Goal: Transaction & Acquisition: Book appointment/travel/reservation

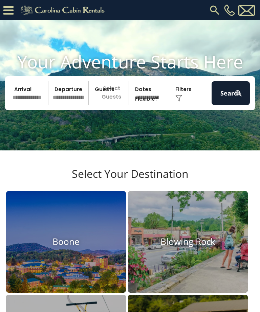
click at [25, 100] on input "text" at bounding box center [29, 93] width 38 height 24
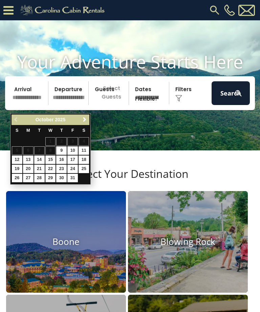
click at [52, 177] on link "29" at bounding box center [50, 178] width 10 height 8
type input "********"
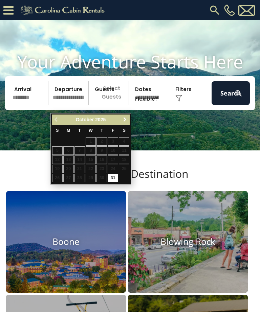
click at [124, 119] on span "Next" at bounding box center [124, 119] width 5 height 5
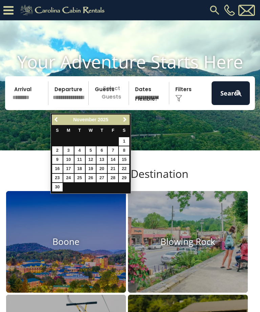
click at [70, 149] on link "3" at bounding box center [68, 150] width 10 height 8
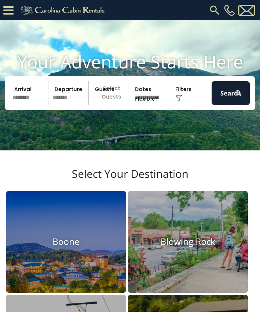
click at [69, 103] on input "*******" at bounding box center [69, 93] width 38 height 24
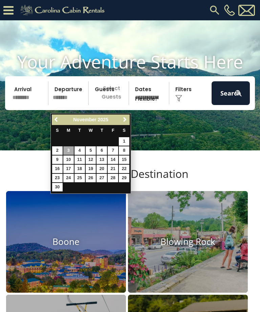
click at [59, 152] on link "2" at bounding box center [57, 150] width 10 height 8
type input "*******"
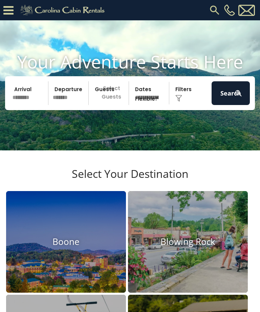
click at [183, 100] on div "Click to Choose" at bounding box center [190, 93] width 38 height 24
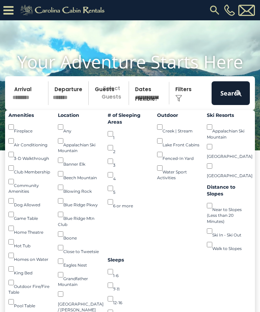
click at [227, 97] on button "Search" at bounding box center [230, 93] width 38 height 24
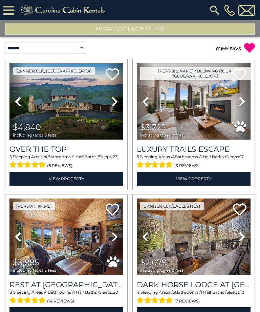
click at [141, 28] on button "Advanced Search Filters" at bounding box center [130, 29] width 250 height 12
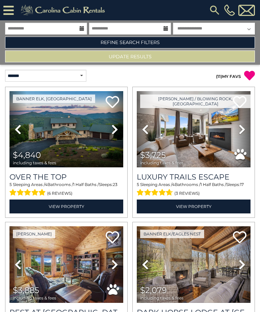
click at [171, 56] on button "Update Results" at bounding box center [130, 56] width 250 height 12
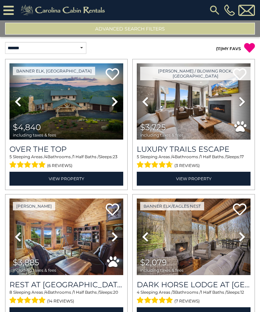
click at [166, 27] on button "Advanced Search Filters" at bounding box center [130, 29] width 250 height 12
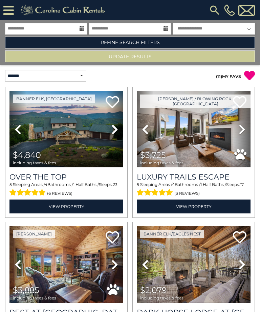
click at [162, 41] on link "Refine Search Filters" at bounding box center [130, 43] width 250 height 12
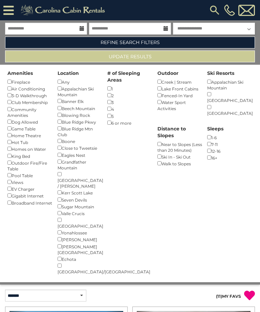
click at [20, 120] on div "Dog Allowed ()" at bounding box center [29, 121] width 45 height 7
click at [31, 119] on div "Dog Allowed ()" at bounding box center [29, 121] width 45 height 7
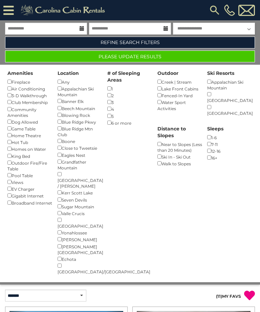
click at [18, 179] on div "Views ()" at bounding box center [29, 181] width 45 height 7
click at [17, 178] on div "Views ()" at bounding box center [29, 181] width 45 height 7
click at [177, 58] on button "Please Update Results" at bounding box center [130, 56] width 250 height 12
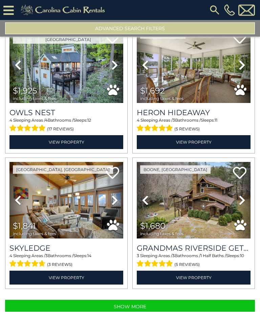
scroll to position [35, 0]
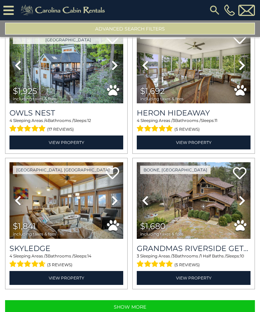
click at [138, 300] on button "Show More" at bounding box center [130, 307] width 250 height 14
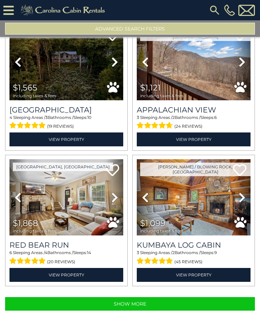
scroll to position [3822, 0]
click at [186, 297] on button "Show More" at bounding box center [130, 304] width 250 height 14
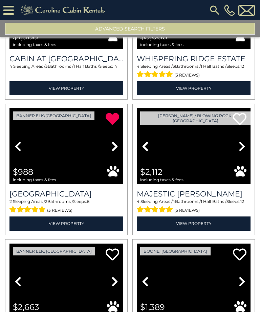
scroll to position [5224, 0]
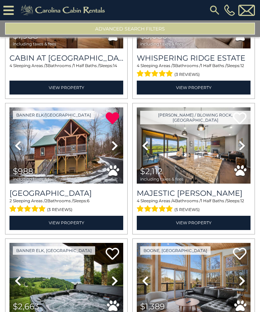
click at [69, 140] on img at bounding box center [66, 145] width 114 height 76
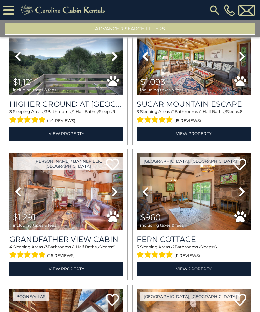
scroll to position [4098, 0]
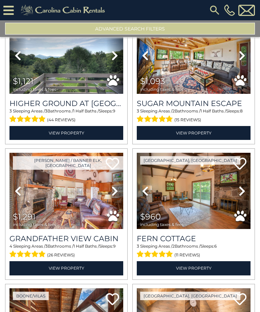
click at [108, 175] on link "Next" at bounding box center [114, 191] width 17 height 76
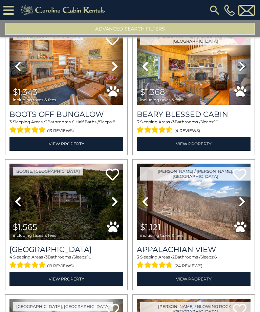
scroll to position [3682, 0]
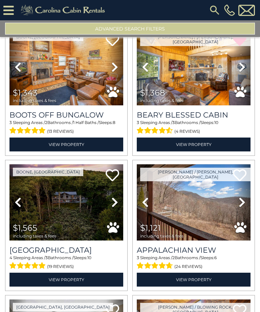
click at [242, 193] on link "Next" at bounding box center [241, 202] width 17 height 76
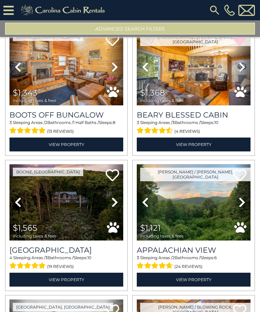
click at [245, 197] on icon at bounding box center [241, 202] width 7 height 11
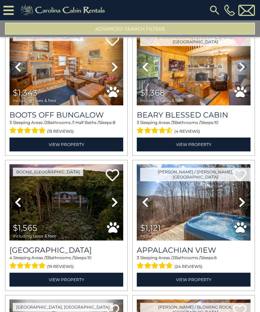
click at [244, 193] on link "Next" at bounding box center [241, 202] width 17 height 76
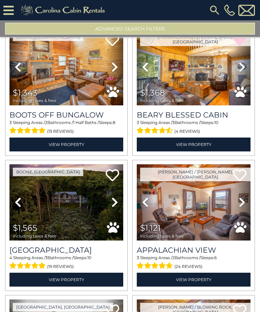
click at [247, 190] on link "Next" at bounding box center [241, 202] width 17 height 76
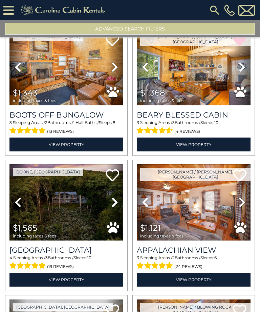
click at [242, 197] on icon at bounding box center [241, 202] width 7 height 11
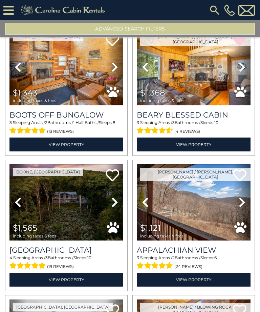
click at [245, 183] on link "Next" at bounding box center [241, 202] width 17 height 76
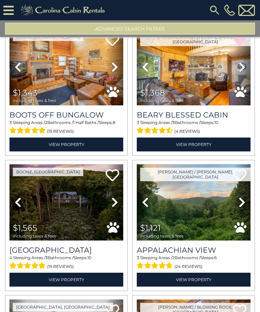
click at [241, 197] on icon at bounding box center [241, 202] width 7 height 11
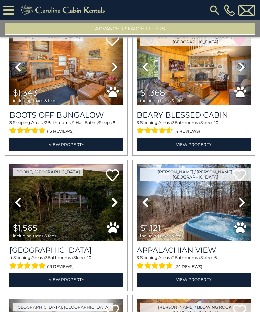
click at [244, 197] on icon at bounding box center [241, 202] width 7 height 11
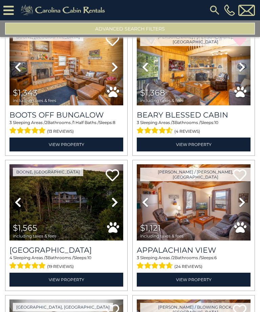
click at [243, 197] on icon at bounding box center [241, 202] width 7 height 11
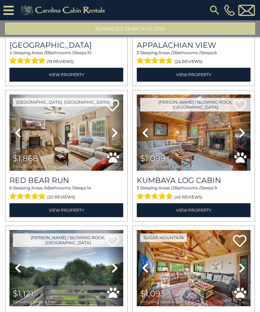
scroll to position [3886, 0]
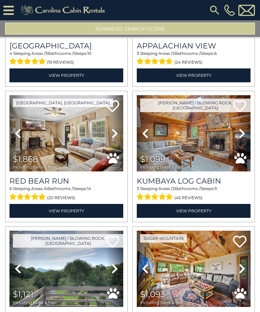
click at [238, 141] on link "Next" at bounding box center [241, 133] width 17 height 76
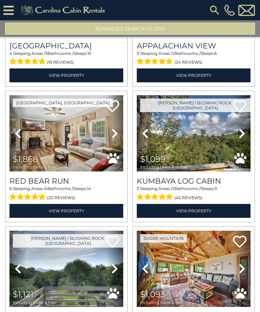
click at [241, 139] on icon at bounding box center [241, 133] width 7 height 11
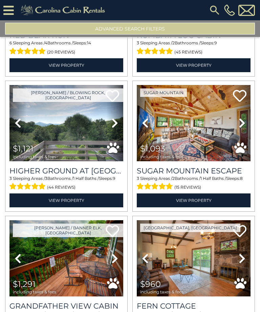
scroll to position [3982, 0]
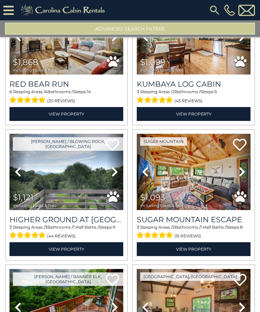
click at [109, 181] on link "Next" at bounding box center [114, 172] width 17 height 76
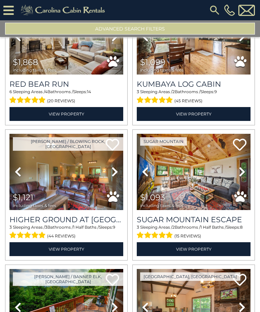
click at [109, 180] on link "Next" at bounding box center [114, 172] width 17 height 76
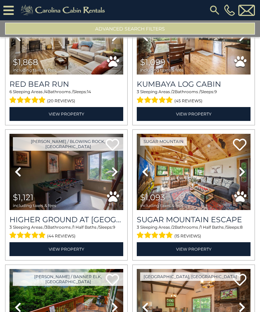
click at [112, 177] on icon at bounding box center [114, 171] width 7 height 11
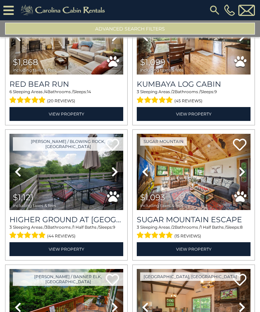
click at [114, 185] on link "Next" at bounding box center [114, 172] width 17 height 76
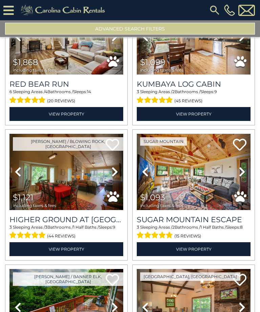
click at [18, 177] on icon at bounding box center [18, 171] width 7 height 11
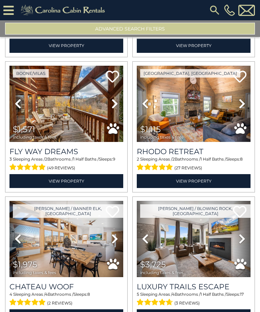
scroll to position [4321, 0]
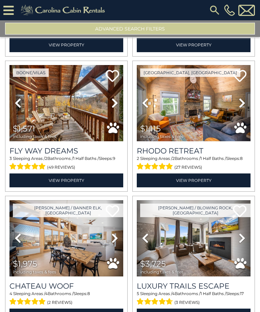
click at [242, 116] on link "Next" at bounding box center [241, 103] width 17 height 76
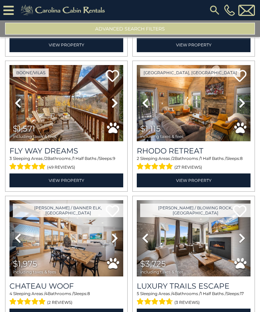
click at [239, 108] on icon at bounding box center [241, 102] width 7 height 11
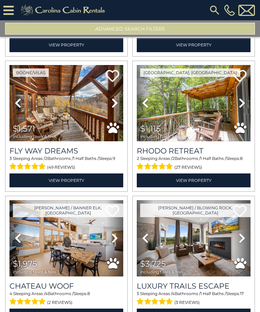
click at [242, 108] on icon at bounding box center [241, 102] width 7 height 11
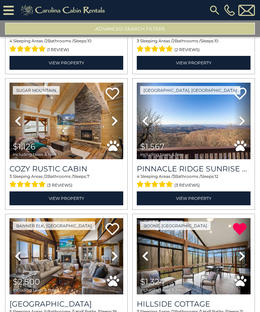
scroll to position [5656, 0]
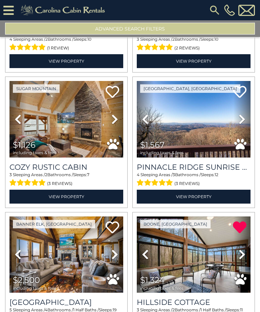
click at [115, 124] on icon at bounding box center [114, 119] width 7 height 11
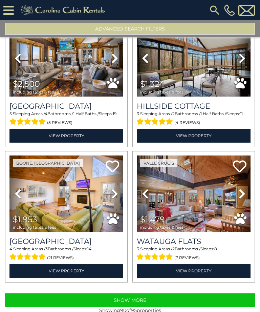
scroll to position [5851, 0]
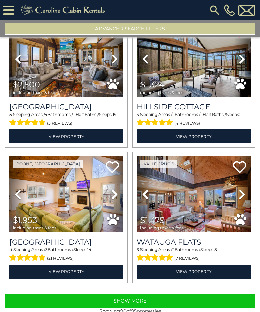
click at [153, 307] on button "Show More" at bounding box center [130, 301] width 250 height 14
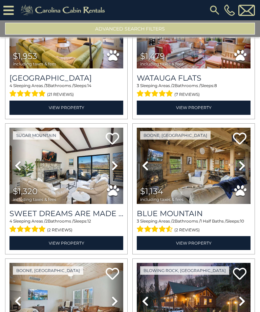
scroll to position [6015, 0]
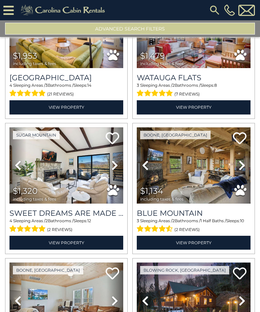
click at [109, 178] on link "Next" at bounding box center [114, 165] width 17 height 76
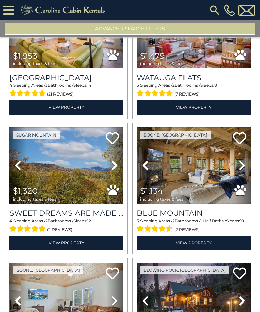
click at [102, 181] on img at bounding box center [66, 165] width 114 height 76
click at [112, 145] on icon at bounding box center [113, 138] width 14 height 14
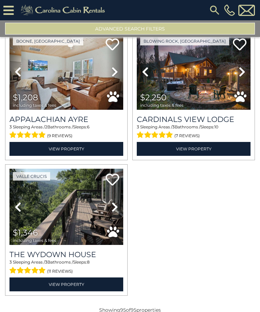
scroll to position [6244, 0]
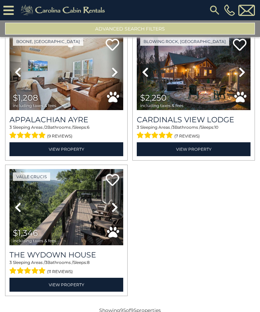
click at [110, 219] on link "Next" at bounding box center [114, 207] width 17 height 76
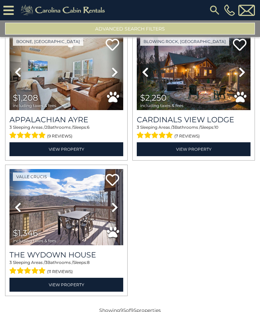
click at [108, 222] on link "Next" at bounding box center [114, 207] width 17 height 76
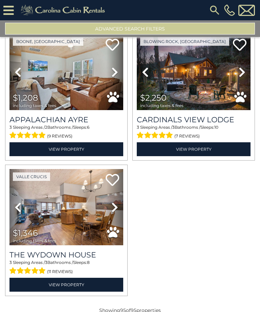
click at [111, 220] on link "Next" at bounding box center [114, 207] width 17 height 76
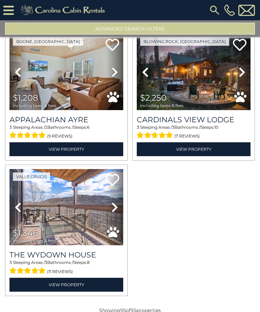
click at [113, 212] on icon at bounding box center [114, 207] width 7 height 11
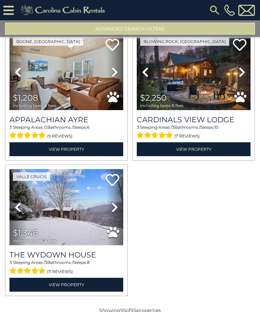
click at [109, 217] on link "Next" at bounding box center [114, 207] width 17 height 76
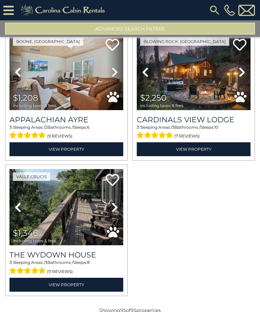
click at [17, 212] on icon at bounding box center [18, 207] width 7 height 11
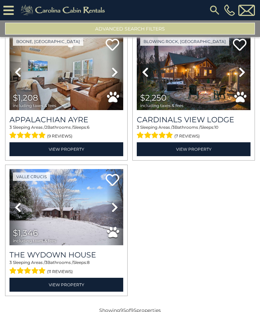
click at [114, 212] on icon at bounding box center [114, 207] width 7 height 11
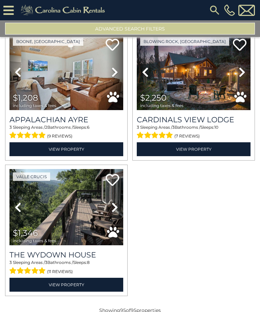
click at [113, 212] on icon at bounding box center [114, 207] width 7 height 11
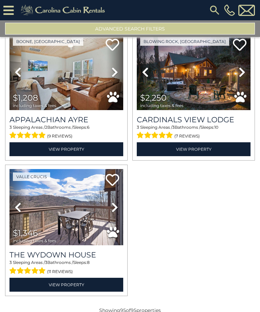
click at [112, 186] on icon at bounding box center [113, 180] width 14 height 14
click at [113, 225] on link "Next" at bounding box center [114, 207] width 17 height 76
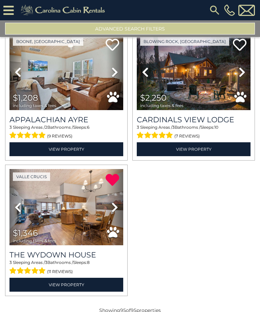
click at [113, 222] on link "Next" at bounding box center [114, 207] width 17 height 76
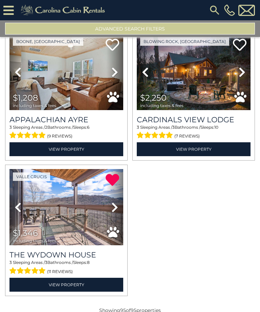
click at [113, 212] on icon at bounding box center [114, 207] width 7 height 11
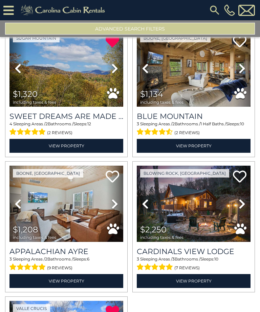
scroll to position [6039, 0]
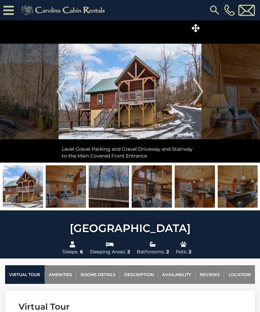
click at [197, 92] on img "Next" at bounding box center [198, 91] width 10 height 27
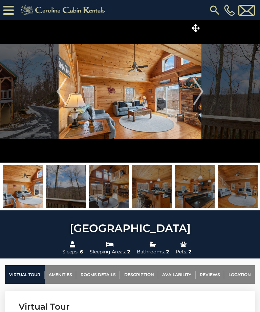
click at [202, 95] on img "Next" at bounding box center [198, 91] width 10 height 27
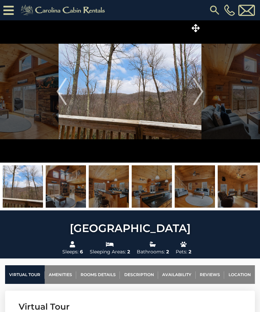
click at [203, 96] on img "Next" at bounding box center [198, 91] width 10 height 27
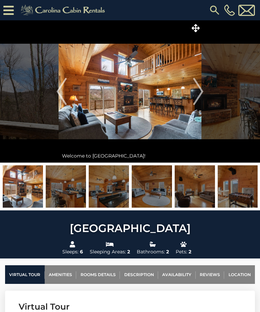
click at [202, 92] on img "Next" at bounding box center [198, 91] width 10 height 27
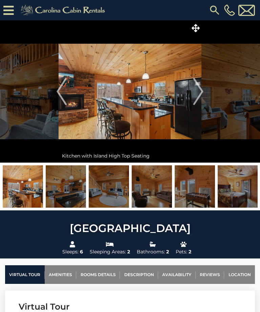
click at [201, 93] on img "Next" at bounding box center [198, 91] width 10 height 27
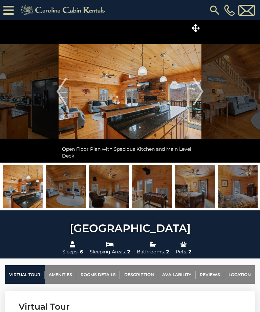
click at [199, 97] on img "Next" at bounding box center [198, 91] width 10 height 27
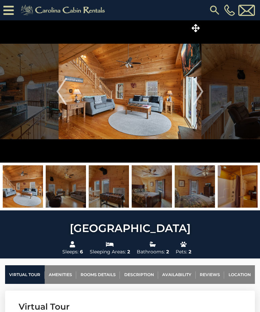
click at [202, 95] on img "Next" at bounding box center [198, 91] width 10 height 27
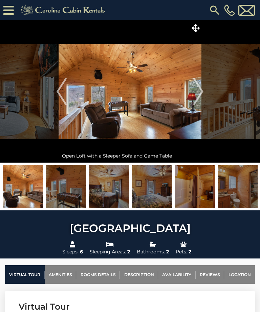
click at [199, 94] on img "Next" at bounding box center [198, 91] width 10 height 27
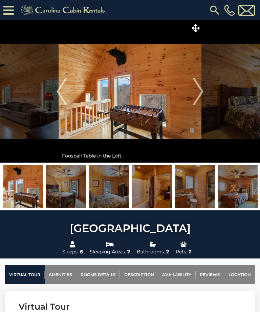
click at [203, 95] on img "Next" at bounding box center [198, 91] width 10 height 27
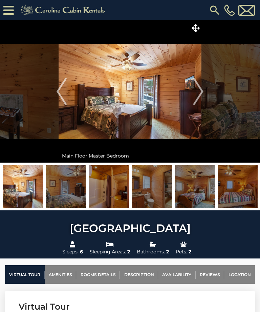
click at [200, 93] on img "Next" at bounding box center [198, 91] width 10 height 27
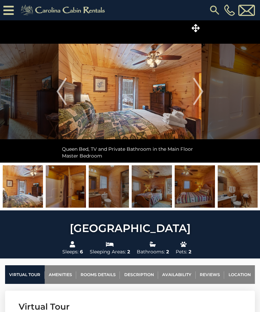
click at [203, 91] on img "Next" at bounding box center [198, 91] width 10 height 27
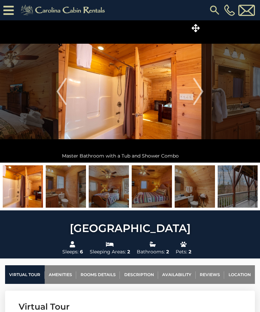
click at [202, 91] on img "Next" at bounding box center [198, 91] width 10 height 27
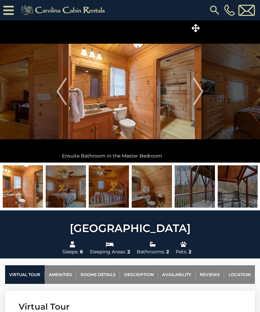
click at [197, 94] on img "Next" at bounding box center [198, 91] width 10 height 27
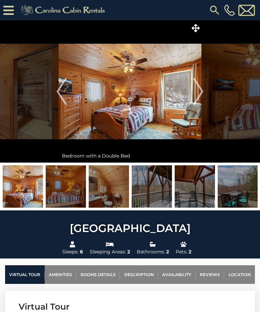
click at [200, 93] on img "Next" at bounding box center [198, 91] width 10 height 27
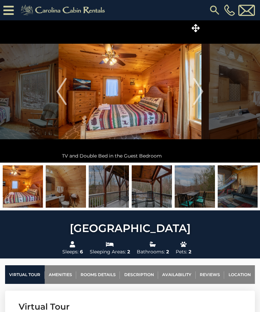
click at [202, 92] on img "Next" at bounding box center [198, 91] width 10 height 27
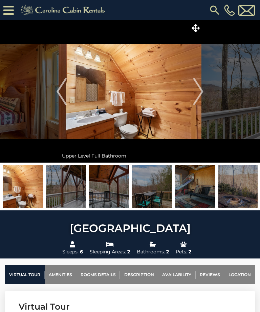
click at [201, 93] on img "Next" at bounding box center [198, 91] width 10 height 27
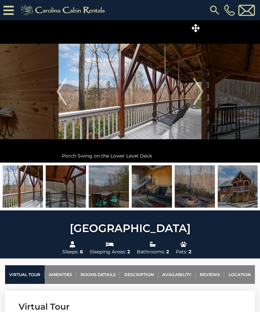
click at [198, 92] on img "Next" at bounding box center [198, 91] width 10 height 27
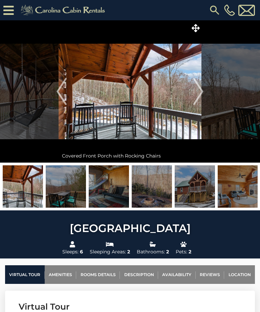
click at [203, 95] on img "Next" at bounding box center [198, 91] width 10 height 27
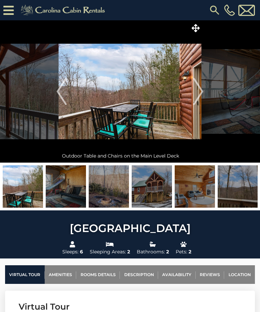
click at [199, 93] on img "Next" at bounding box center [198, 91] width 10 height 27
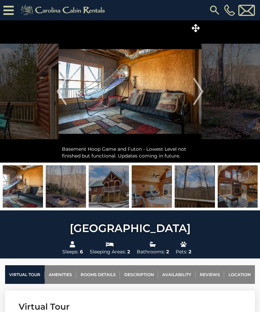
click at [197, 90] on img "Next" at bounding box center [198, 91] width 10 height 27
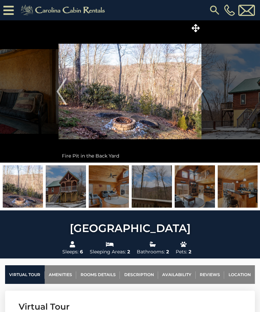
click at [203, 89] on img "Next" at bounding box center [198, 91] width 10 height 27
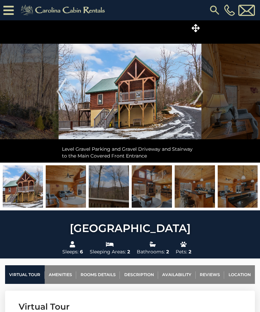
click at [198, 92] on img "Next" at bounding box center [198, 91] width 10 height 27
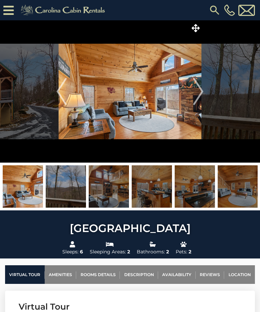
click at [199, 96] on img "Next" at bounding box center [198, 91] width 10 height 27
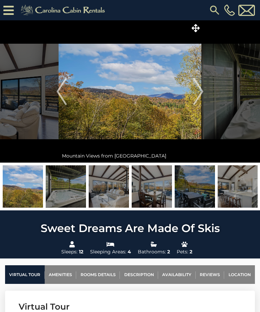
click at [190, 97] on img at bounding box center [130, 91] width 143 height 142
click at [195, 89] on img "Next" at bounding box center [198, 91] width 10 height 27
